Goal: Navigation & Orientation: Find specific page/section

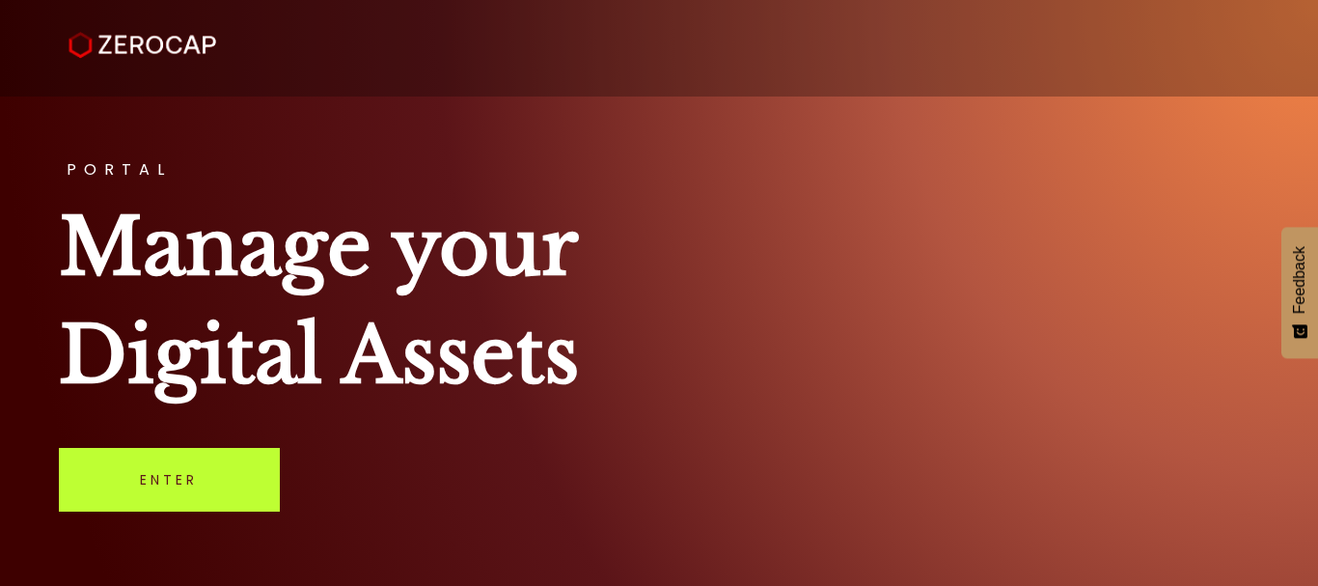
click at [202, 486] on link "Enter" at bounding box center [169, 480] width 221 height 64
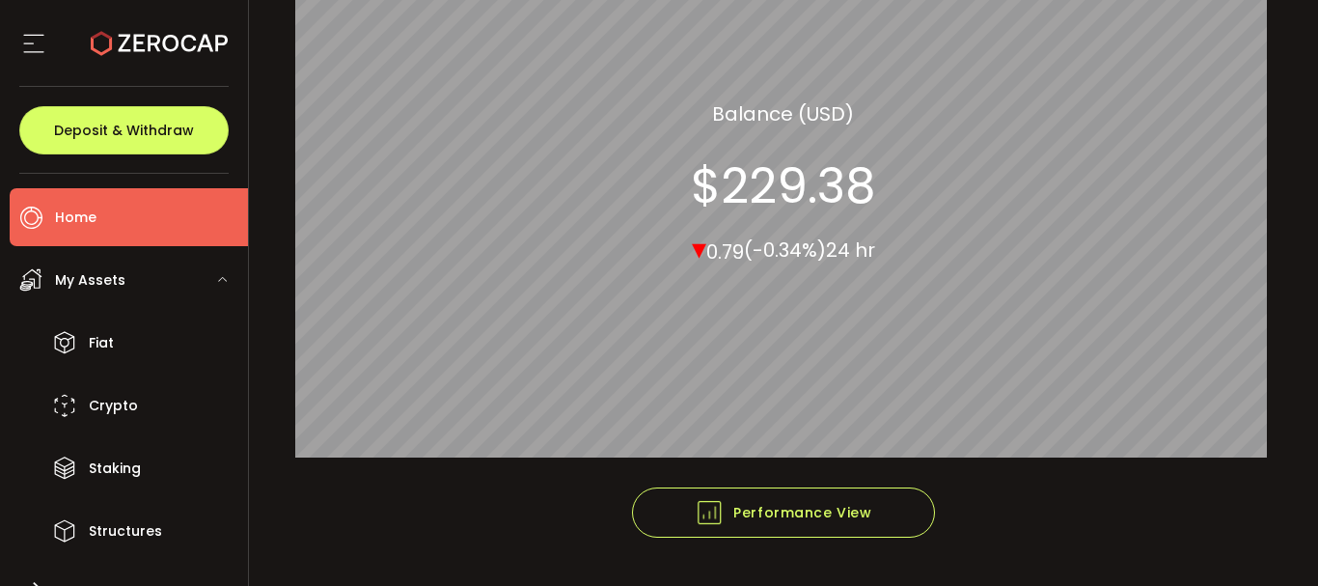
scroll to position [365, 0]
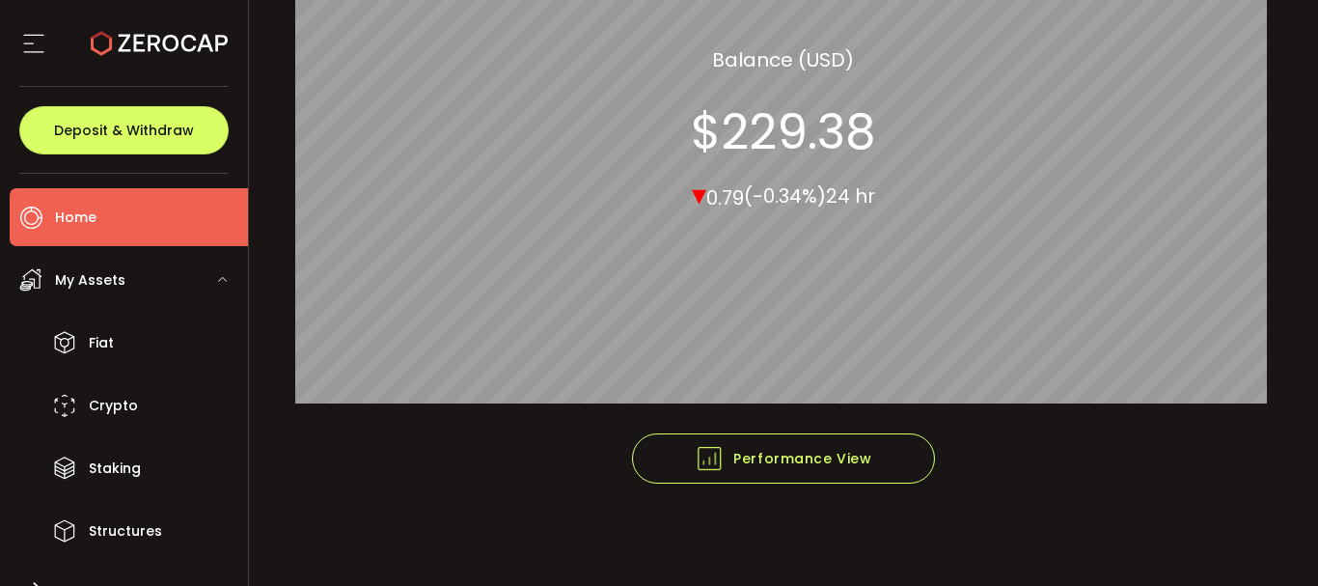
click at [104, 286] on span "My Assets" at bounding box center [90, 280] width 70 height 28
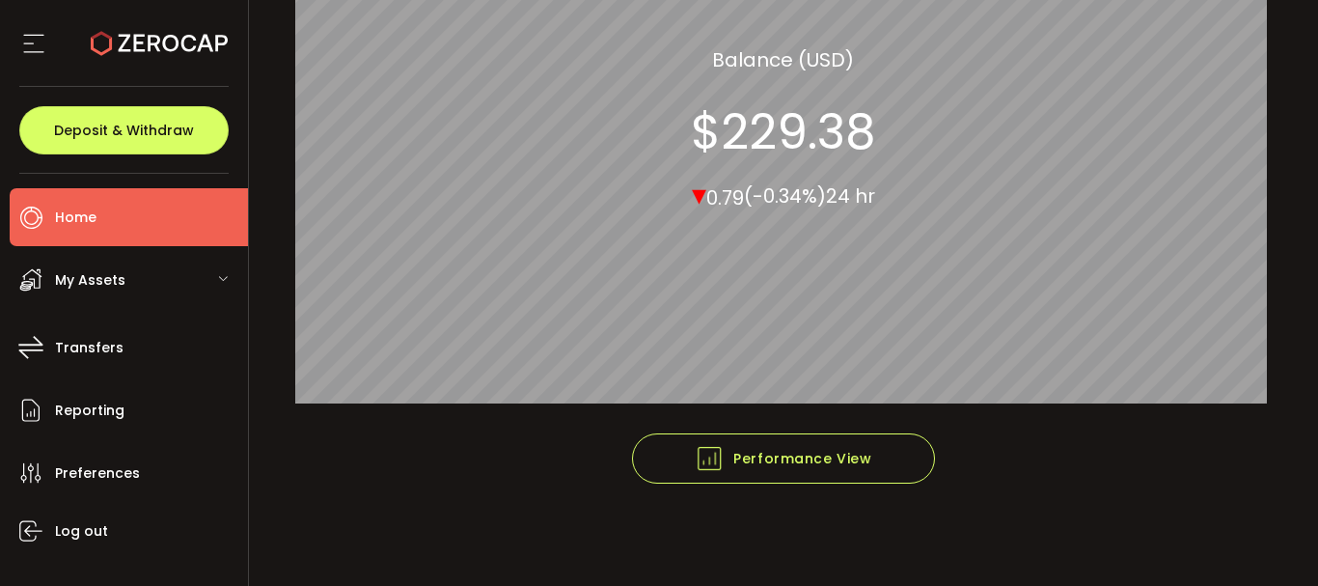
click at [107, 284] on span "My Assets" at bounding box center [90, 280] width 70 height 28
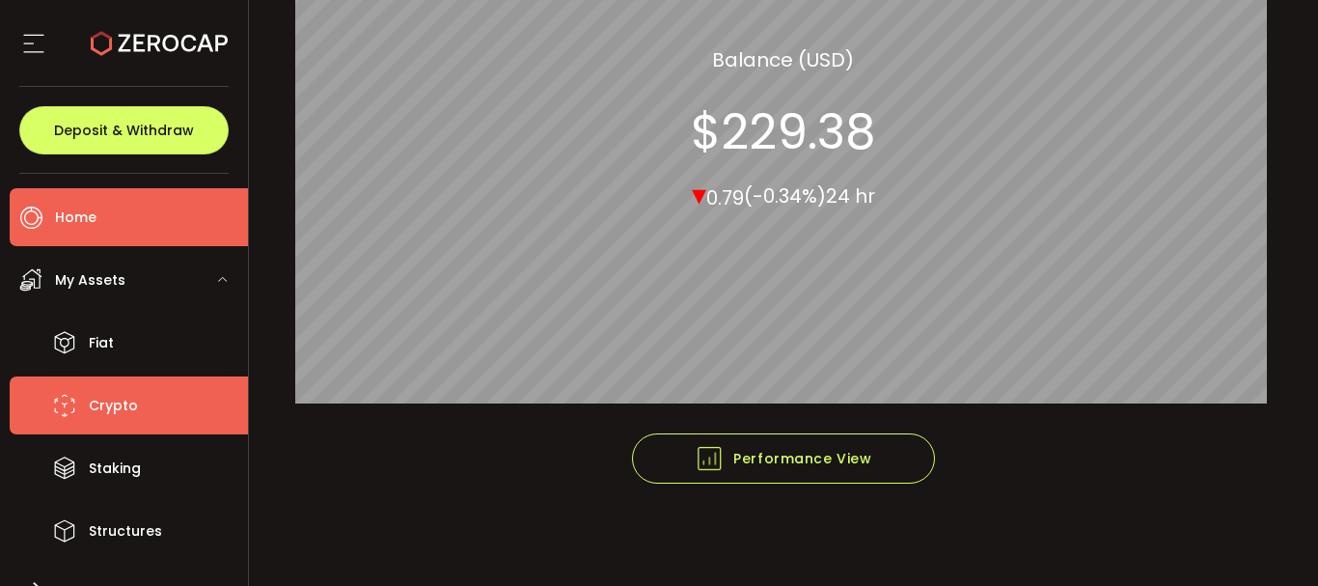
click at [105, 407] on span "Crypto" at bounding box center [113, 406] width 49 height 28
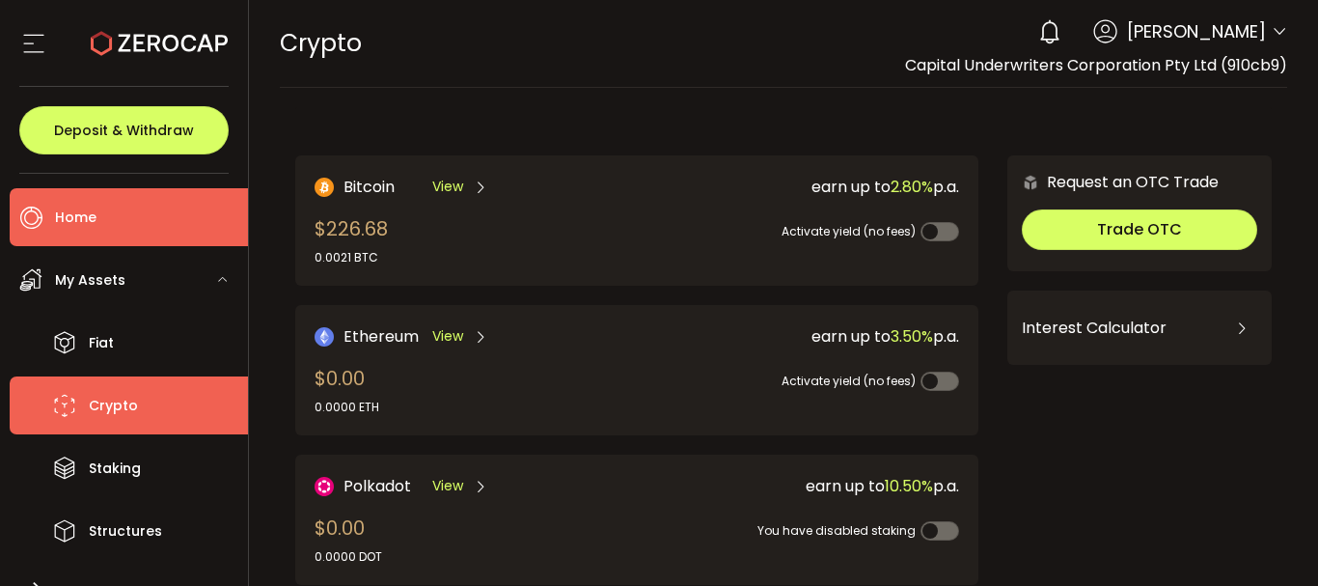
click at [101, 209] on li "Home" at bounding box center [129, 217] width 238 height 58
